Goal: Communication & Community: Answer question/provide support

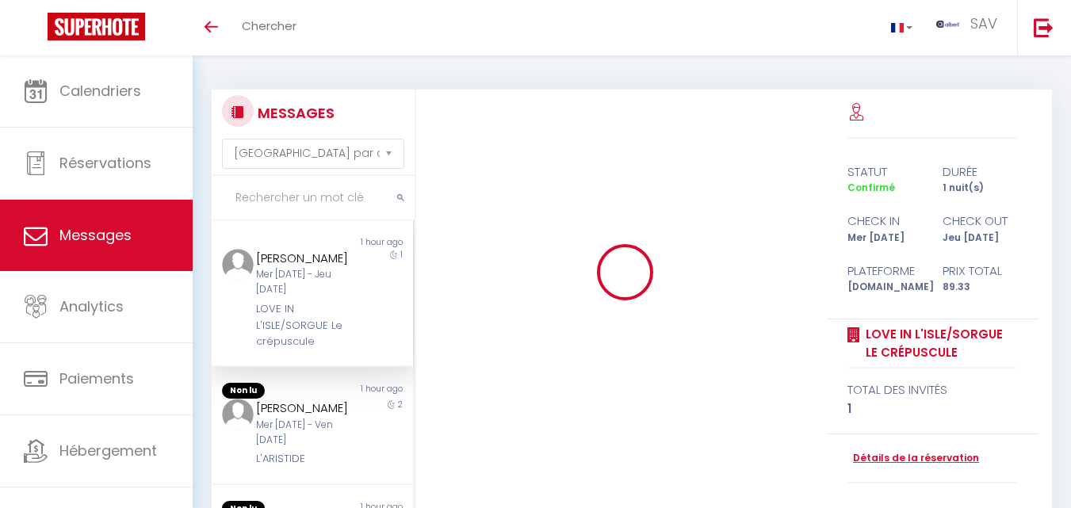
select select "message"
click at [331, 200] on input "Ferrand" at bounding box center [313, 198] width 203 height 44
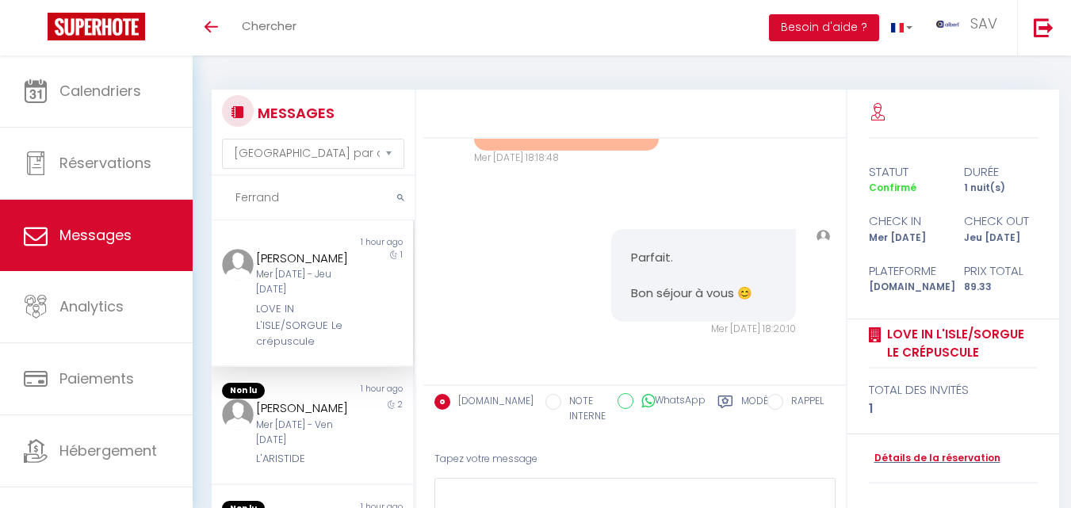
type input "Ferrand"
click at [399, 197] on icon "submit" at bounding box center [400, 198] width 7 height 10
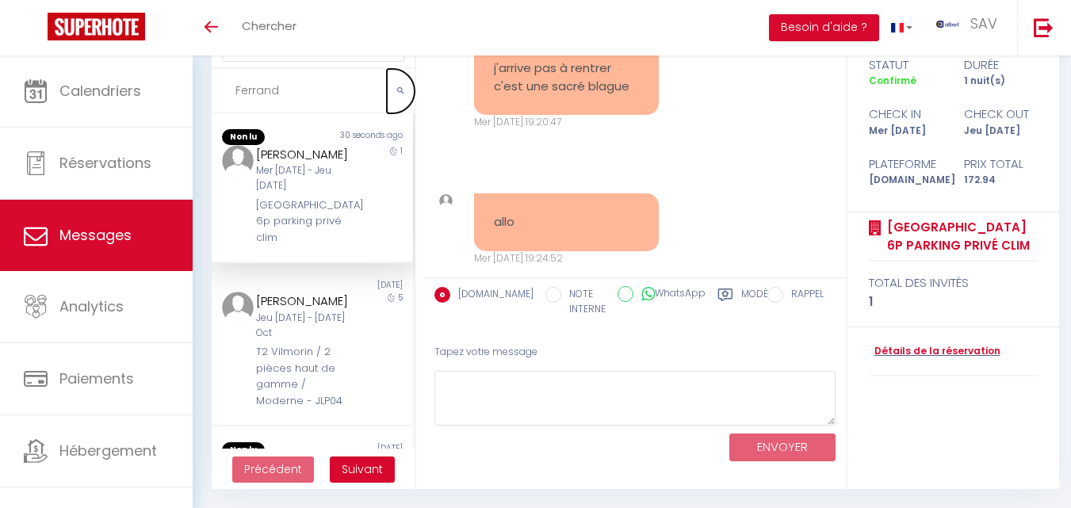
scroll to position [4390, 0]
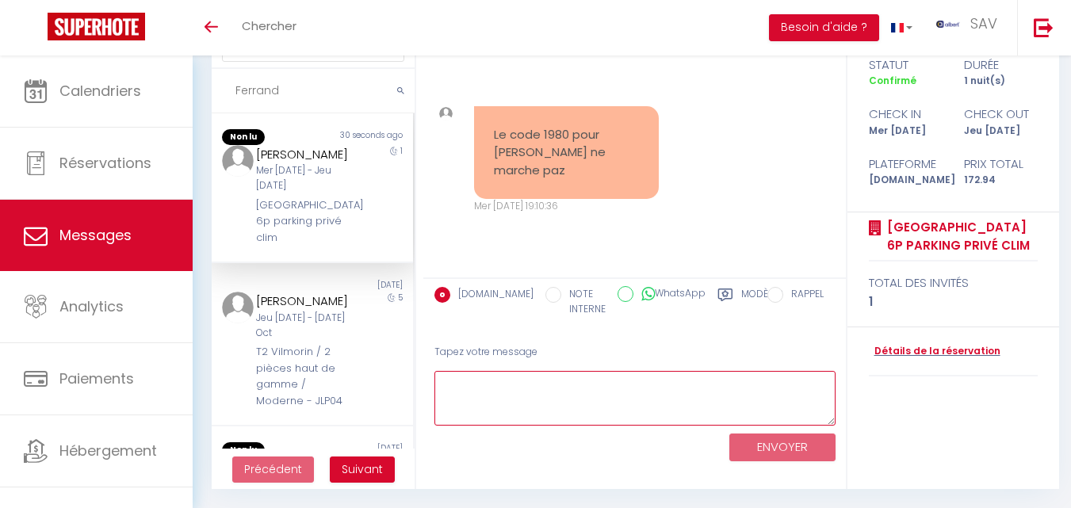
click at [526, 396] on textarea at bounding box center [634, 398] width 401 height 55
paste textarea "[PERSON_NAME], Nous sommes vraiment navrés de la gêne occasionnée. Serait-il po…"
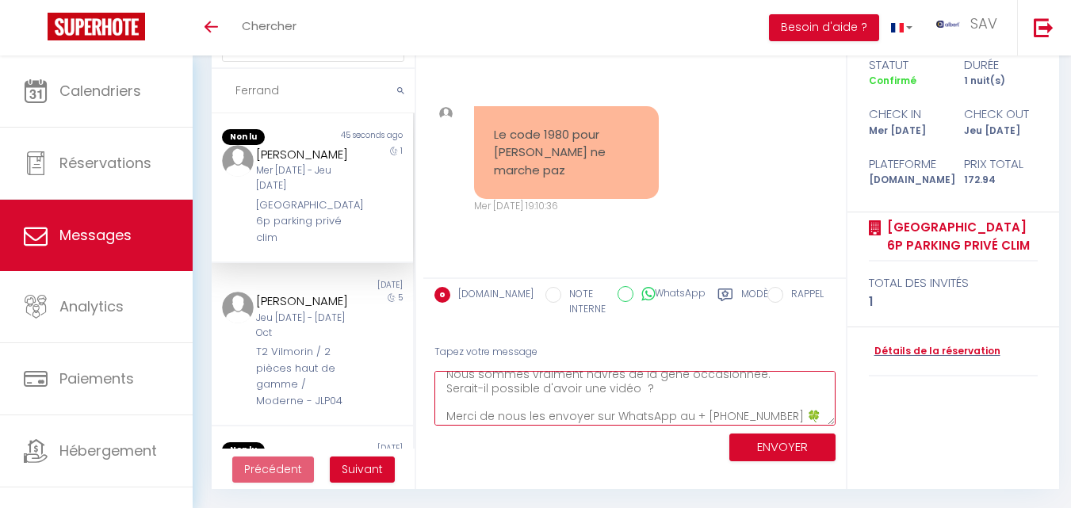
scroll to position [0, 0]
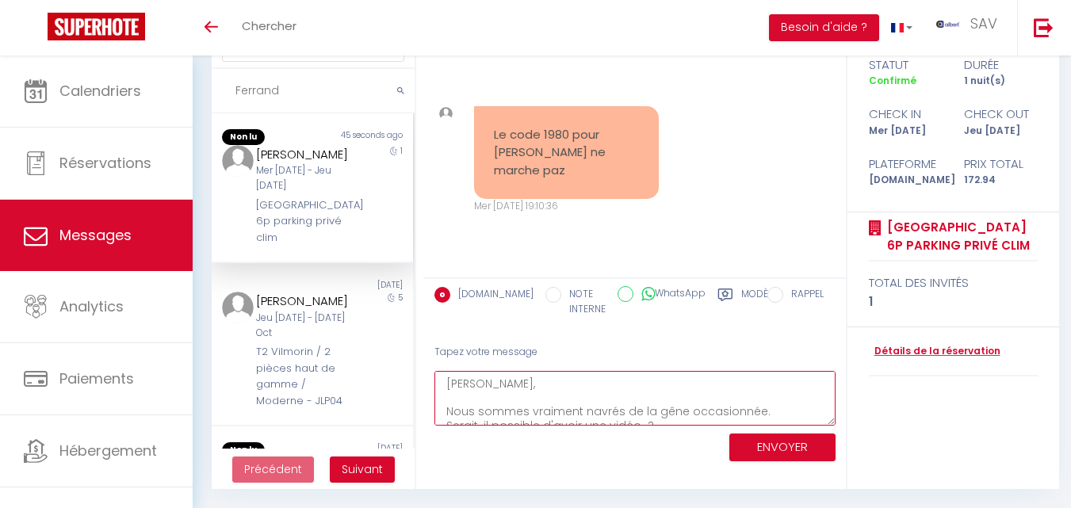
drag, startPoint x: 544, startPoint y: 388, endPoint x: 465, endPoint y: 379, distance: 78.9
click at [465, 379] on textarea "[PERSON_NAME], Nous sommes vraiment navrés de la gêne occasionnée. Serait-il po…" at bounding box center [634, 398] width 401 height 55
click at [575, 407] on textarea "Bonsoir [PERSON_NAME], Nous sommes vraiment navrés de la gêne occasionnée. Sera…" at bounding box center [634, 398] width 401 height 55
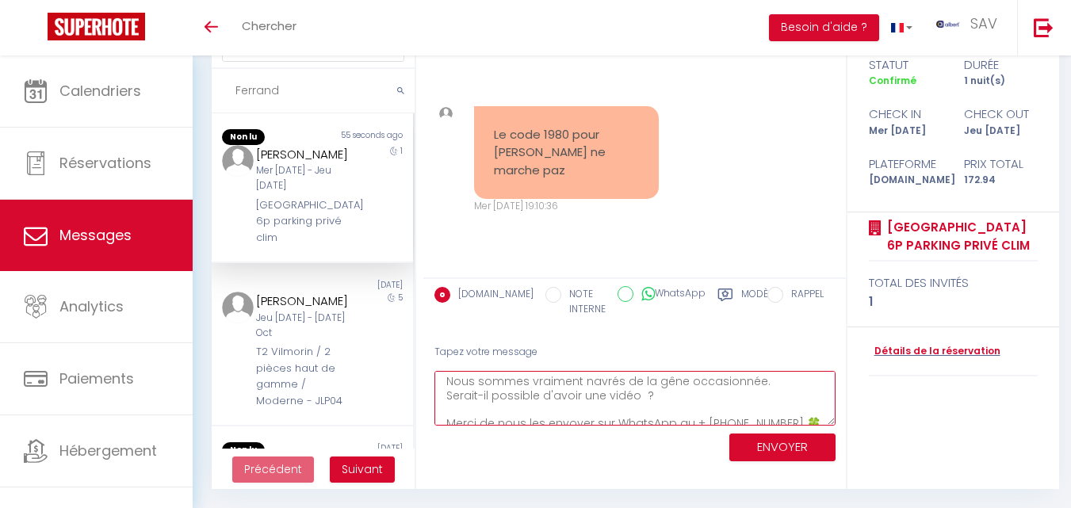
scroll to position [41, 0]
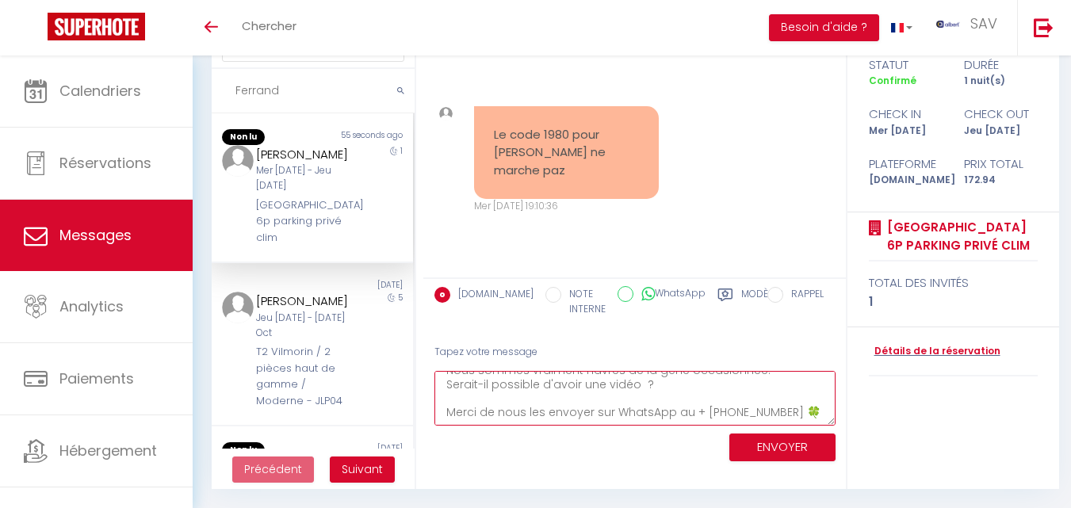
type textarea "Bonsoir [PERSON_NAME], Nous sommes vraiment navrés de la gêne occasionnée. Sera…"
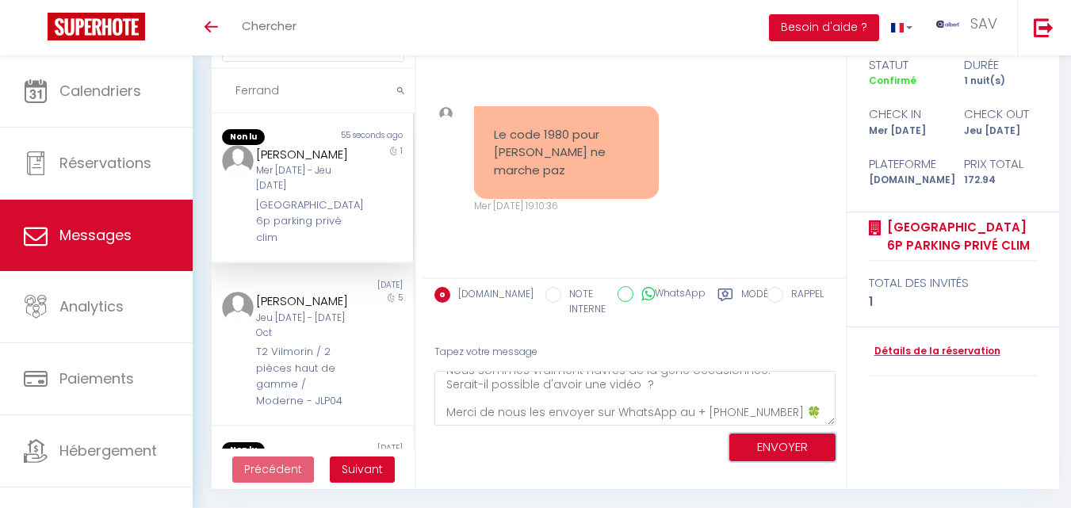
click at [798, 450] on button "ENVOYER" at bounding box center [782, 448] width 106 height 28
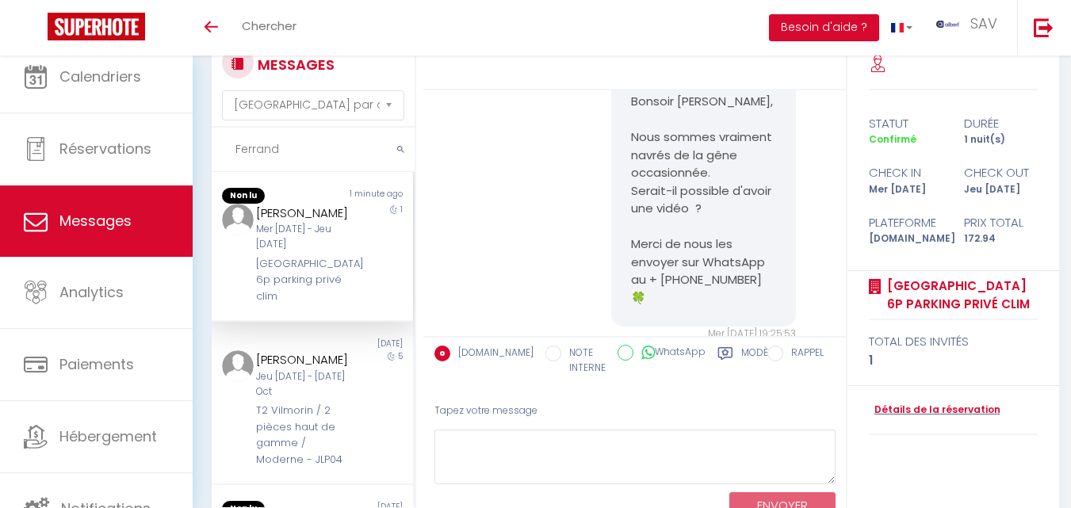
scroll to position [0, 0]
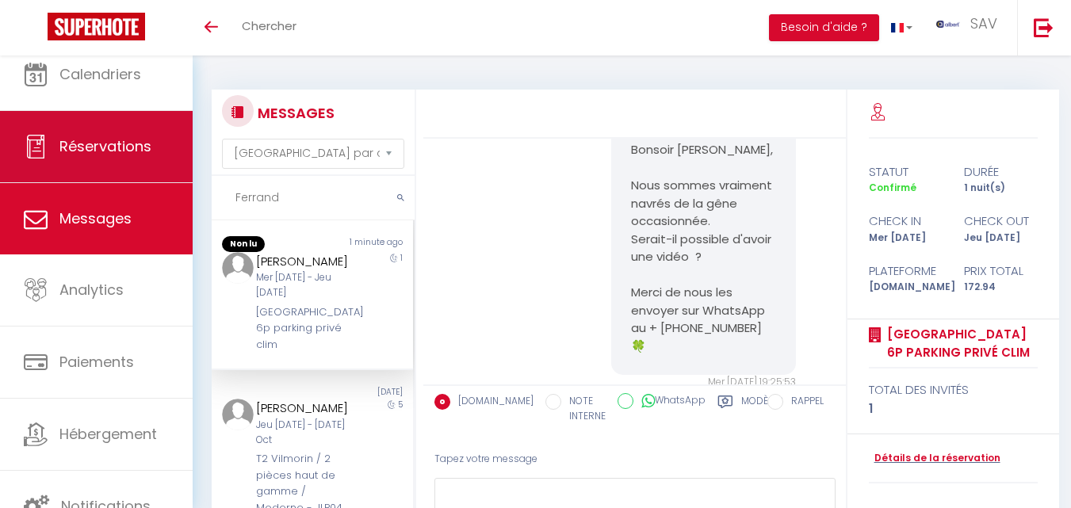
drag, startPoint x: 287, startPoint y: 196, endPoint x: 173, endPoint y: 182, distance: 115.0
click at [173, 182] on div "🟢 Des questions ou besoin d'assistance pour la migration AirBnB? Prenez rdv >>>…" at bounding box center [535, 335] width 1071 height 560
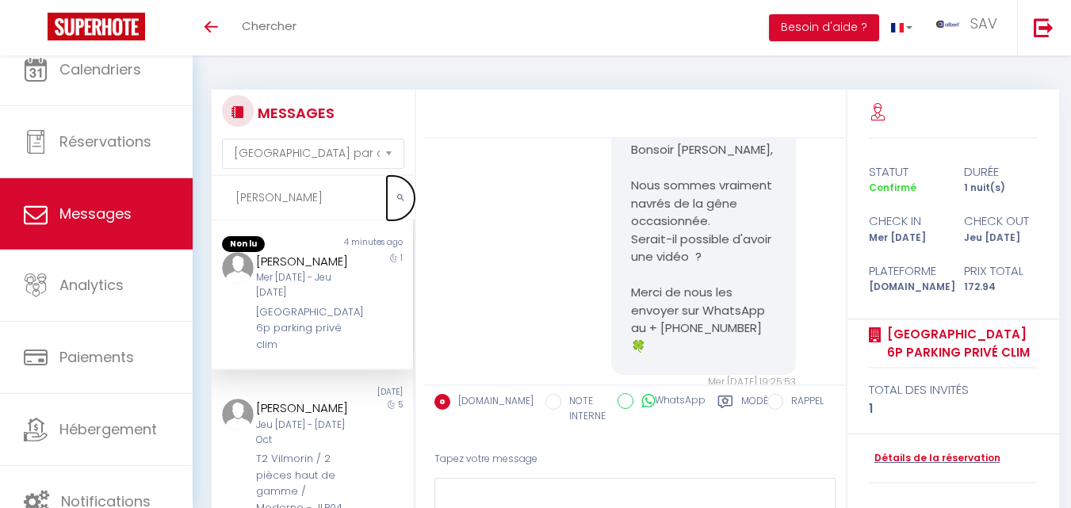
drag, startPoint x: 397, startPoint y: 198, endPoint x: 429, endPoint y: 138, distance: 68.1
click at [397, 198] on icon "submit" at bounding box center [400, 198] width 7 height 10
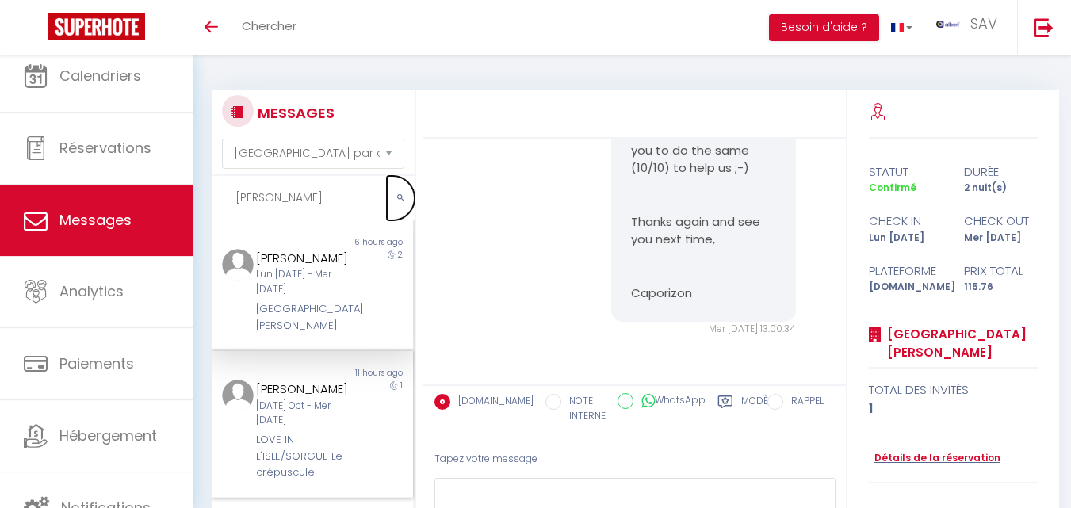
scroll to position [159, 0]
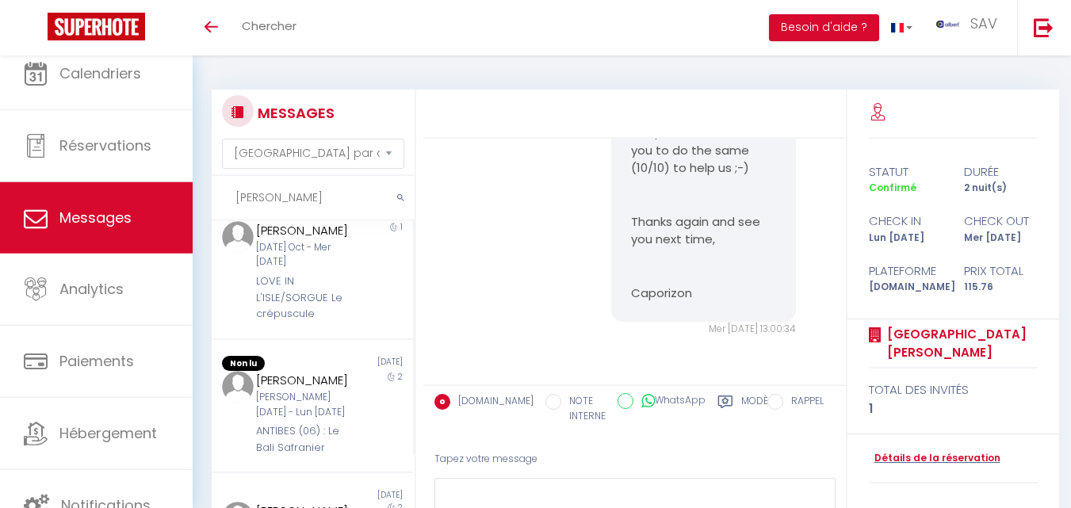
drag, startPoint x: 262, startPoint y: 196, endPoint x: 235, endPoint y: 193, distance: 27.1
click at [235, 193] on input "[PERSON_NAME]" at bounding box center [313, 198] width 203 height 44
paste input "[PERSON_NAME]"
type input "[PERSON_NAME]"
